Goal: Browse casually: Explore the website without a specific task or goal

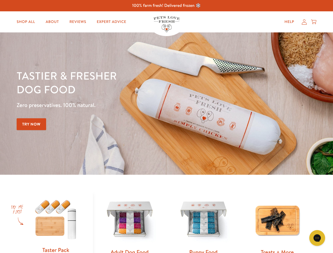
click at [166, 126] on div "Tastier & fresher dog food Zero preservatives. 100% natural. Try Now" at bounding box center [117, 104] width 200 height 70
click at [317, 238] on icon "Gorgias live chat" at bounding box center [316, 237] width 5 height 5
